Goal: Check status

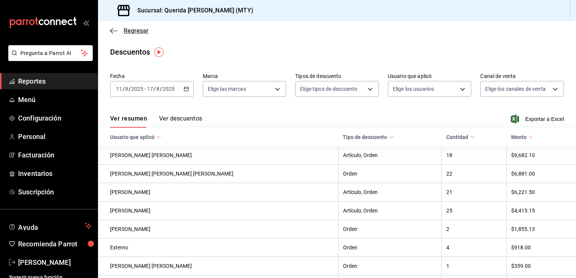
click at [127, 32] on span "Regresar" at bounding box center [136, 30] width 25 height 7
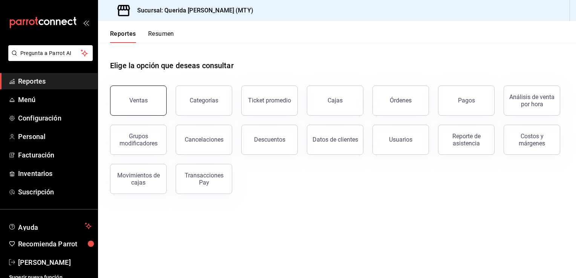
click at [145, 94] on button "Ventas" at bounding box center [138, 101] width 57 height 30
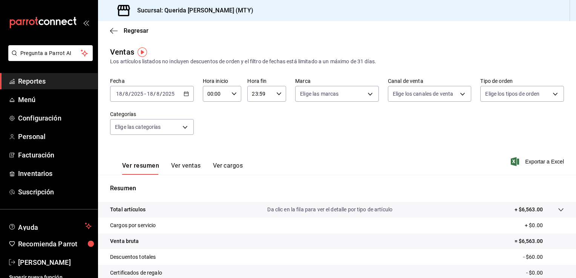
click at [229, 97] on div "00:00 Hora inicio" at bounding box center [222, 94] width 39 height 16
click at [121, 33] on div at bounding box center [288, 139] width 576 height 278
click at [132, 29] on span "Regresar" at bounding box center [136, 30] width 25 height 7
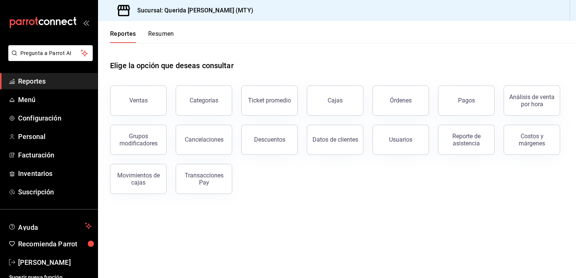
click at [155, 32] on button "Resumen" at bounding box center [161, 36] width 26 height 13
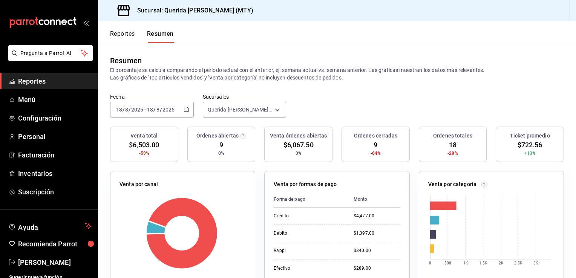
click at [184, 110] on \(Stroke\) "button" at bounding box center [186, 110] width 5 height 4
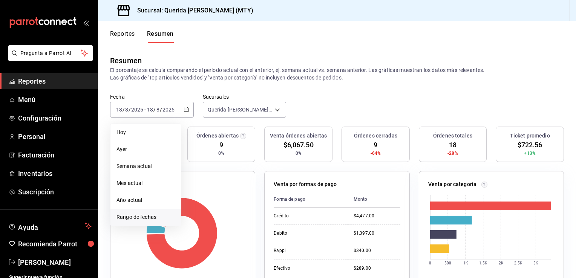
click at [135, 217] on span "Rango de fechas" at bounding box center [145, 217] width 58 height 8
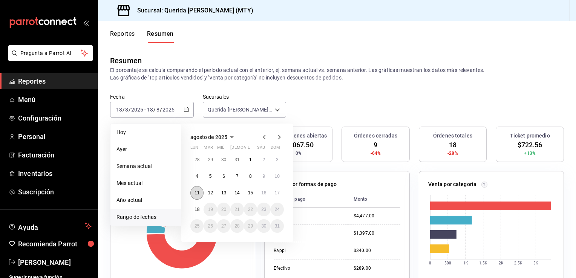
click at [198, 191] on abbr "11" at bounding box center [196, 192] width 5 height 5
click at [271, 189] on button "17" at bounding box center [277, 193] width 13 height 14
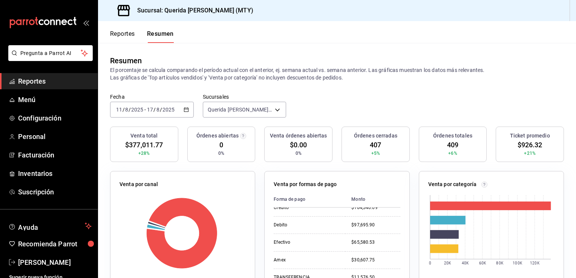
click at [127, 32] on button "Reportes" at bounding box center [122, 36] width 25 height 13
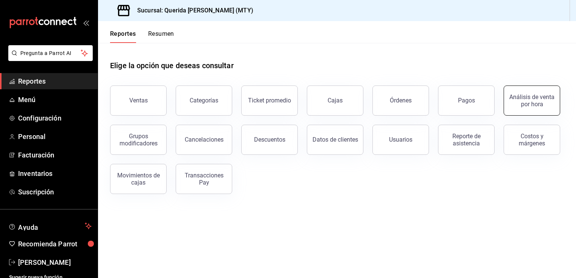
click at [516, 106] on div "Análisis de venta por hora" at bounding box center [531, 100] width 47 height 14
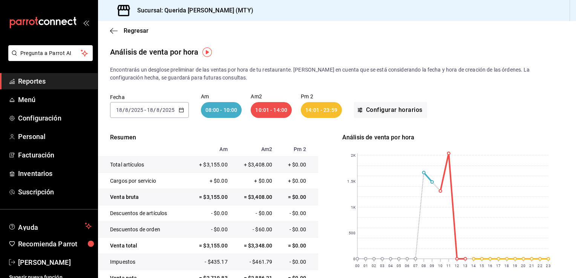
click at [178, 109] on div "[DATE] [DATE] - [DATE] [DATE]" at bounding box center [149, 110] width 79 height 16
click at [136, 219] on span "Rango de fechas" at bounding box center [145, 218] width 58 height 8
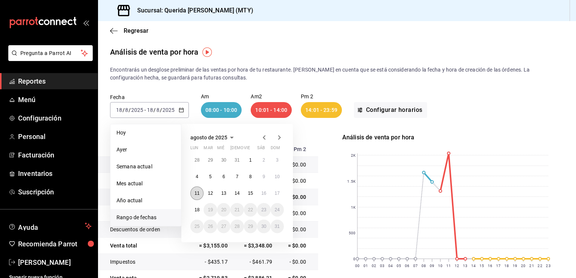
click at [196, 193] on abbr "11" at bounding box center [196, 193] width 5 height 5
click at [276, 188] on button "17" at bounding box center [277, 194] width 13 height 14
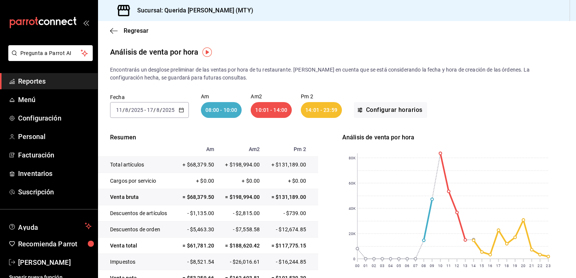
click at [181, 113] on div "[DATE] [DATE] - [DATE] [DATE]" at bounding box center [149, 110] width 79 height 16
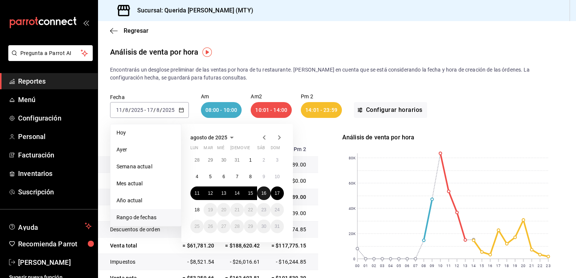
click at [264, 193] on abbr "16" at bounding box center [263, 193] width 5 height 5
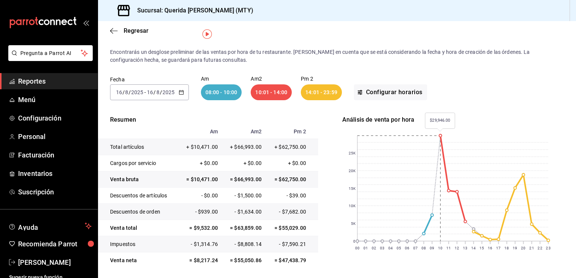
scroll to position [18, 0]
click at [179, 93] on icon "button" at bounding box center [181, 91] width 5 height 5
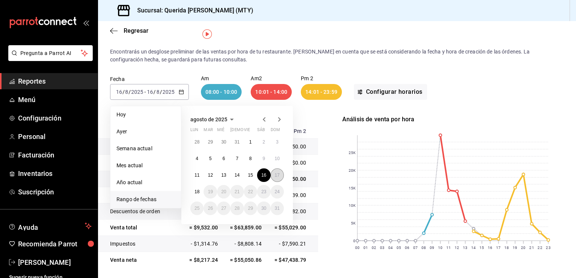
click at [271, 174] on button "17" at bounding box center [277, 175] width 13 height 14
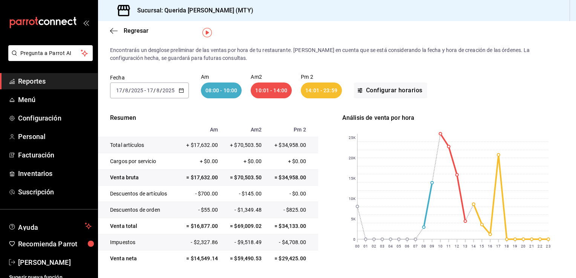
scroll to position [20, 0]
click at [334, 7] on div "Sucursal: Querida [PERSON_NAME] (MTY)" at bounding box center [337, 10] width 478 height 21
